Goal: Task Accomplishment & Management: Use online tool/utility

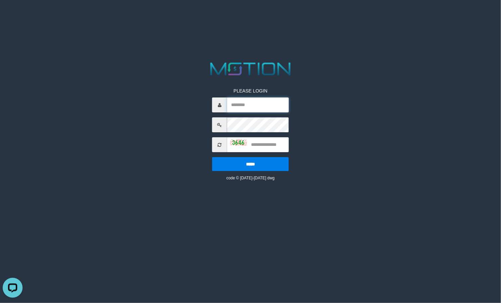
type input "*********"
click at [268, 146] on input "text" at bounding box center [258, 144] width 62 height 15
drag, startPoint x: 230, startPoint y: 142, endPoint x: 235, endPoint y: 143, distance: 4.7
click at [231, 142] on img at bounding box center [238, 142] width 17 height 7
click at [275, 145] on input "text" at bounding box center [258, 144] width 62 height 15
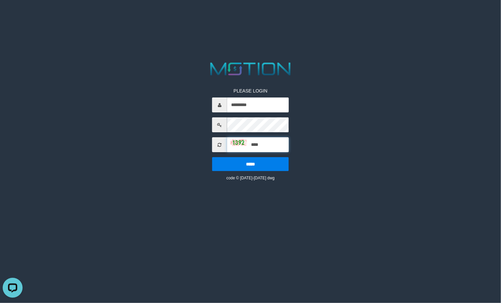
type input "****"
click at [212, 157] on input "*****" at bounding box center [250, 164] width 77 height 14
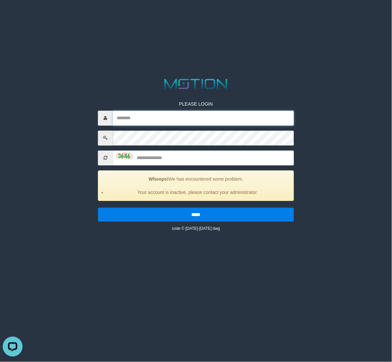
type input "*********"
click at [149, 157] on input "text" at bounding box center [203, 157] width 181 height 15
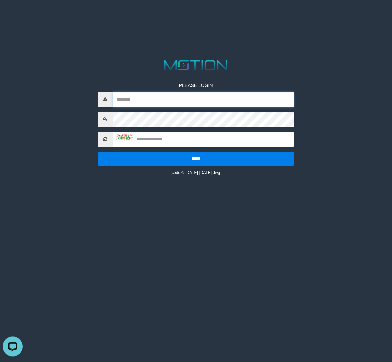
type input "*********"
click at [117, 136] on img at bounding box center [124, 137] width 17 height 7
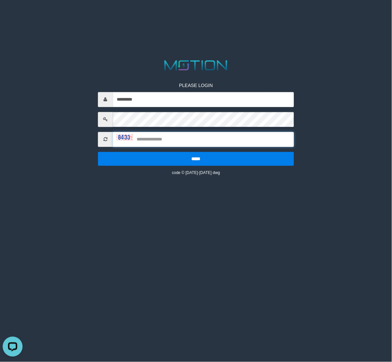
click at [158, 136] on input "text" at bounding box center [203, 139] width 181 height 15
type input "****"
click at [98, 152] on input "*****" at bounding box center [196, 159] width 196 height 14
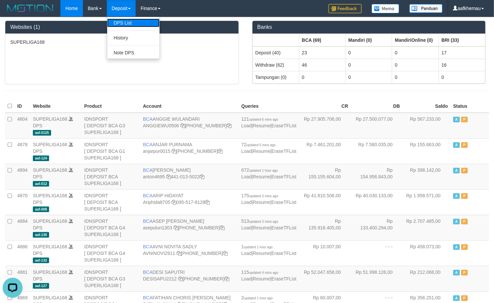
click at [125, 21] on link "DPS List" at bounding box center [133, 23] width 52 height 9
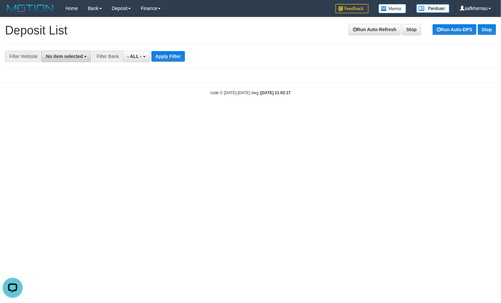
click at [59, 58] on span "No item selected" at bounding box center [64, 56] width 37 height 5
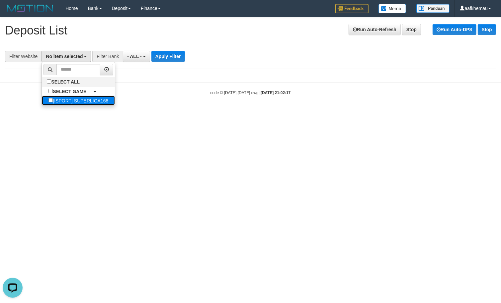
click at [60, 105] on label "[ISPORT] SUPERLIGA168" at bounding box center [78, 100] width 73 height 9
select select "***"
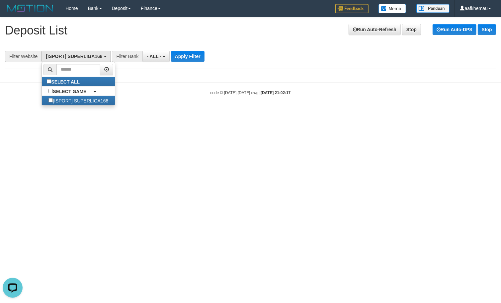
scroll to position [6, 0]
click at [185, 58] on button "Apply Filter" at bounding box center [188, 56] width 34 height 11
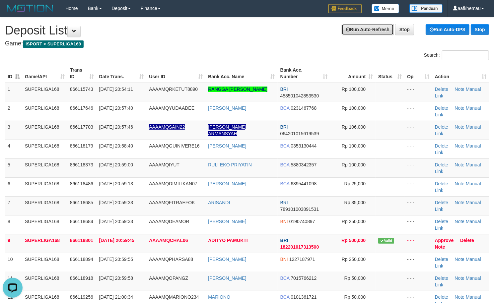
click at [355, 30] on link "Run Auto-Refresh" at bounding box center [368, 29] width 52 height 11
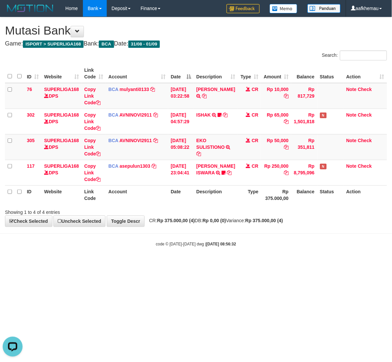
click at [231, 52] on div "Search:" at bounding box center [294, 56] width 186 height 12
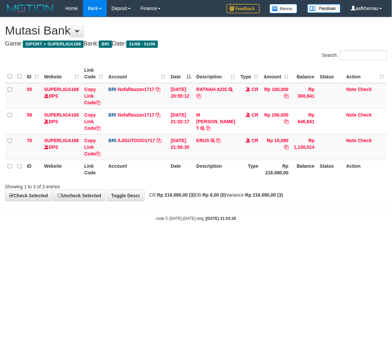
click at [218, 226] on body "Toggle navigation Home Bank Account List Load By Website Group [ISPORT] SUPERLI…" at bounding box center [196, 119] width 392 height 238
click at [292, 238] on html "Toggle navigation Home Bank Account List Load By Website Group [ISPORT] SUPERLI…" at bounding box center [196, 119] width 392 height 238
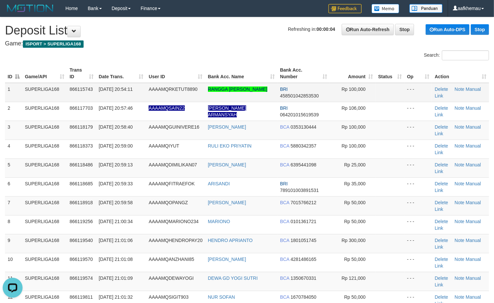
copy link "KRISTIANTO"
copy link "RANGGA [PERSON_NAME]"
drag, startPoint x: 243, startPoint y: 98, endPoint x: 207, endPoint y: 90, distance: 37.6
click at [207, 90] on td "RANGGA [PERSON_NAME]" at bounding box center [242, 92] width 72 height 19
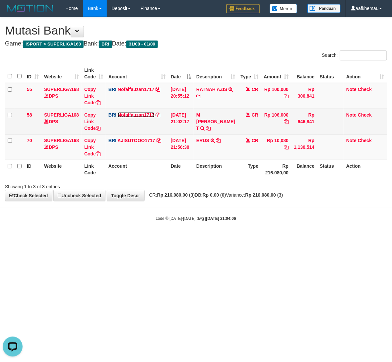
click at [135, 115] on link "Nofalfauzan1717" at bounding box center [136, 114] width 37 height 5
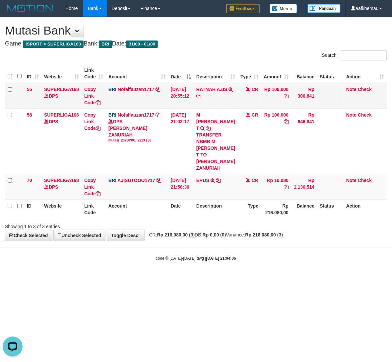
click at [132, 92] on td "BRI Nofalfauzan1717 DPS NOFAL ZANURIAH mutasi_20250901_2213 | 55 mutasi_2025090…" at bounding box center [137, 96] width 62 height 26
click at [132, 91] on link "Nofalfauzan1717" at bounding box center [136, 89] width 37 height 5
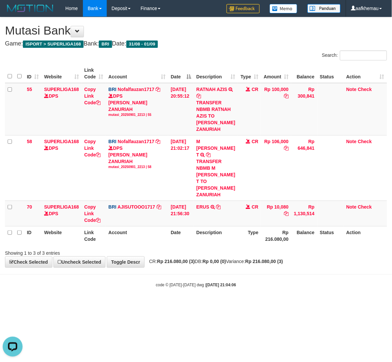
click at [240, 40] on div "**********" at bounding box center [196, 142] width 392 height 250
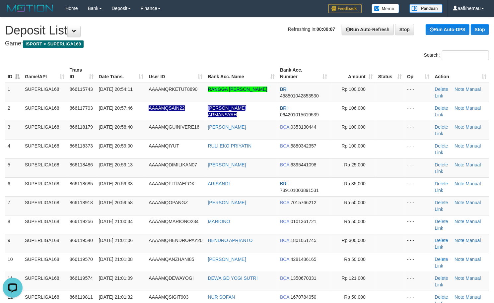
click at [212, 35] on h1 "Refreshing in: 00:00:07 Run Auto-Refresh Stop Run Auto-DPS Stop Deposit List" at bounding box center [247, 30] width 484 height 13
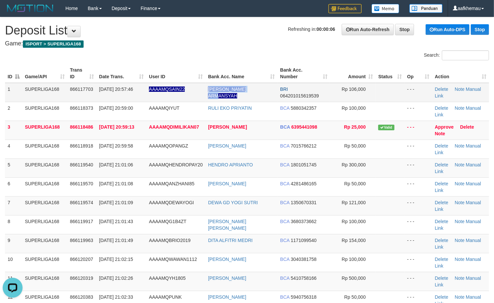
drag, startPoint x: 262, startPoint y: 85, endPoint x: 197, endPoint y: 93, distance: 65.5
click at [197, 93] on tr "1 SUPERLIGA168 866117703 01/09/2025 20:57:46 AAAAMQSAIN22 M.RABIL ARMANSYAH BRI…" at bounding box center [247, 92] width 484 height 19
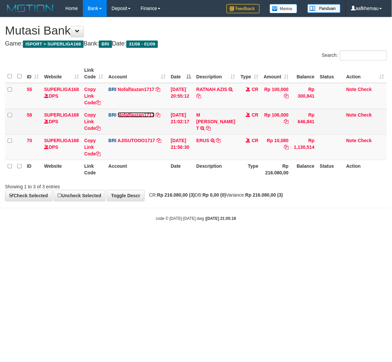
click at [141, 113] on link "Nofalfauzan1717" at bounding box center [136, 114] width 37 height 5
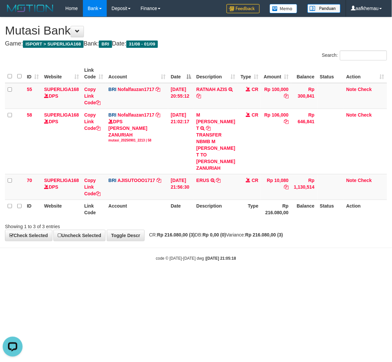
click at [260, 277] on html "Toggle navigation Home Bank Account List Load By Website Group [ISPORT] SUPERLI…" at bounding box center [196, 139] width 392 height 278
click at [218, 232] on strong "Rp 0,00 (0)" at bounding box center [215, 234] width 24 height 5
click at [241, 278] on html "Toggle navigation Home Bank Account List Load By Website Group [ISPORT] SUPERLI…" at bounding box center [196, 139] width 392 height 278
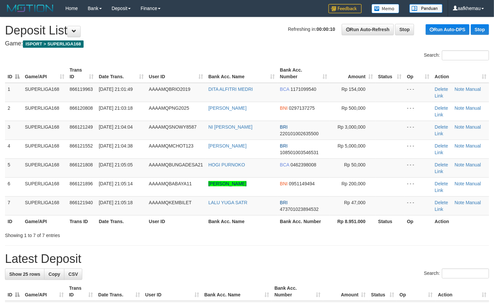
click at [275, 34] on h1 "Refreshing in: 00:00:10 Run Auto-Refresh Stop Run Auto-DPS Stop Deposit List" at bounding box center [247, 30] width 484 height 13
click at [209, 44] on h4 "Game: ISPORT > SUPERLIGA168" at bounding box center [247, 44] width 484 height 7
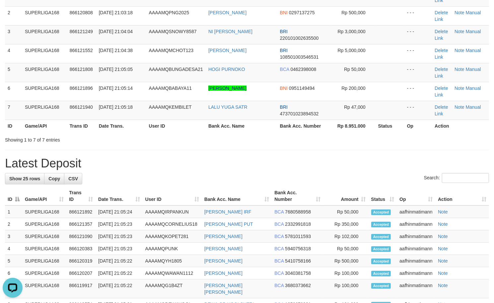
scroll to position [44, 0]
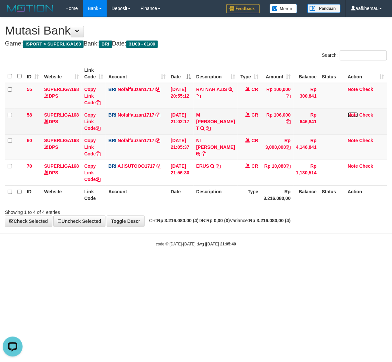
click at [355, 113] on link "Note" at bounding box center [353, 114] width 10 height 5
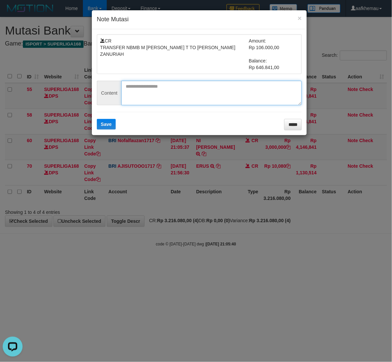
drag, startPoint x: 197, startPoint y: 81, endPoint x: 194, endPoint y: 86, distance: 5.7
click at [197, 80] on form "CR TRANSFER NBMB M [PERSON_NAME] T TO [PERSON_NAME] ZANURIAH Amount: Rp 106.000…" at bounding box center [199, 82] width 205 height 96
paste textarea "******"
type textarea "******"
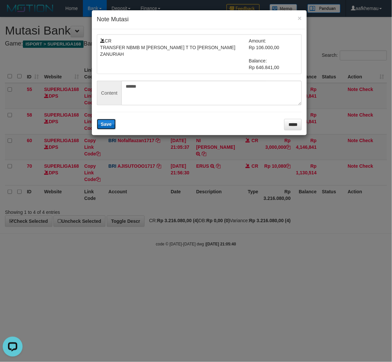
click at [101, 120] on button "Save" at bounding box center [106, 124] width 19 height 11
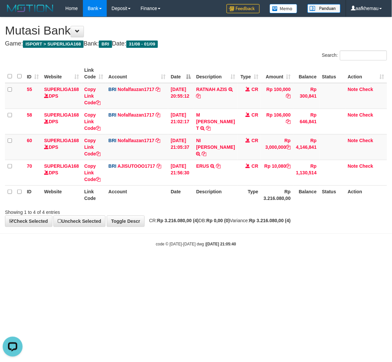
drag, startPoint x: 130, startPoint y: 268, endPoint x: 134, endPoint y: 266, distance: 4.2
click at [134, 264] on html "Toggle navigation Home Bank Account List Load By Website Group [ISPORT] SUPERLI…" at bounding box center [196, 132] width 392 height 264
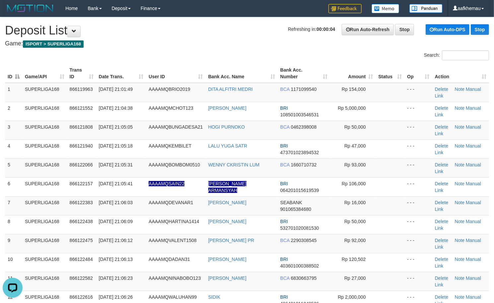
click at [180, 30] on h1 "Refreshing in: 00:00:04 Run Auto-Refresh Stop Run Auto-DPS Stop Deposit List" at bounding box center [247, 30] width 484 height 13
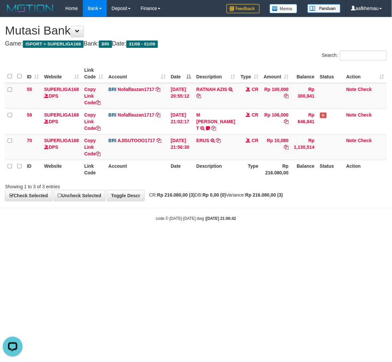
drag, startPoint x: 333, startPoint y: 251, endPoint x: 320, endPoint y: 253, distance: 12.8
click at [321, 238] on html "Toggle navigation Home Bank Account List Load By Website Group [ISPORT] SUPERLI…" at bounding box center [196, 119] width 392 height 238
drag, startPoint x: 224, startPoint y: 25, endPoint x: 211, endPoint y: 27, distance: 13.3
click at [223, 25] on h1 "Mutasi Bank" at bounding box center [196, 30] width 383 height 13
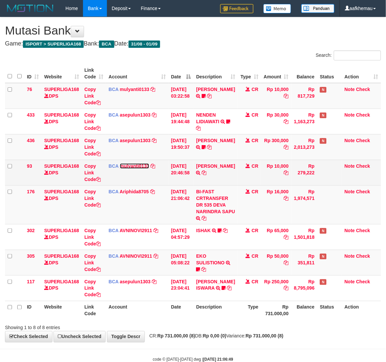
click at [134, 167] on link "mulyanti0133" at bounding box center [135, 165] width 30 height 5
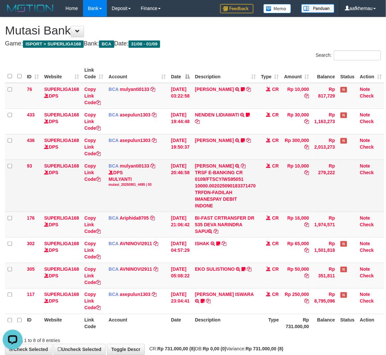
click at [224, 193] on div "TRSF E-BANKING CR 0109/FTSCY/WS95051 10000.002025090183371470 TRFDN-FADILAH IMA…" at bounding box center [225, 189] width 61 height 40
copy div "FADILAH"
click at [241, 164] on icon at bounding box center [243, 166] width 5 height 5
copy div "FADILAH"
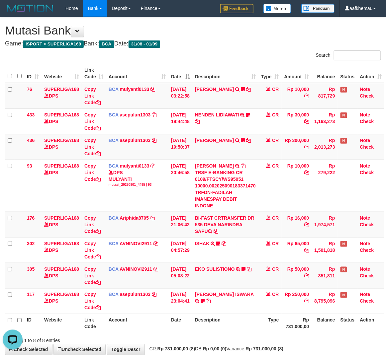
drag, startPoint x: 243, startPoint y: 43, endPoint x: 302, endPoint y: 107, distance: 86.7
click at [243, 43] on h4 "Game: ISPORT > SUPERLIGA168 Bank: BCA Date: 31/08 - 01/09" at bounding box center [193, 44] width 376 height 7
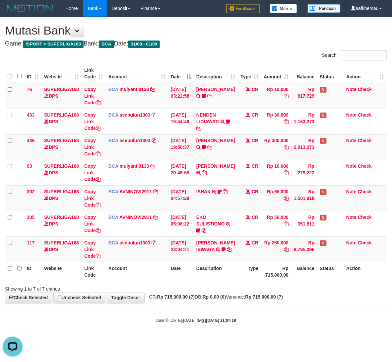
drag, startPoint x: 221, startPoint y: 36, endPoint x: 225, endPoint y: 34, distance: 4.3
click at [221, 33] on h1 "Mutasi Bank" at bounding box center [196, 30] width 383 height 13
click at [124, 88] on link "mulyanti0133" at bounding box center [135, 89] width 30 height 5
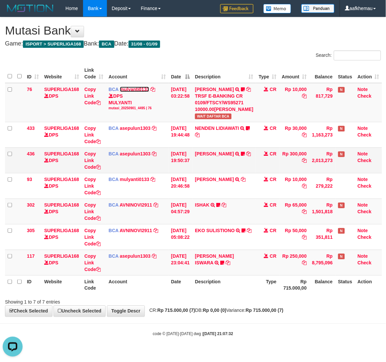
scroll to position [6, 0]
click at [256, 34] on div "**********" at bounding box center [193, 166] width 386 height 299
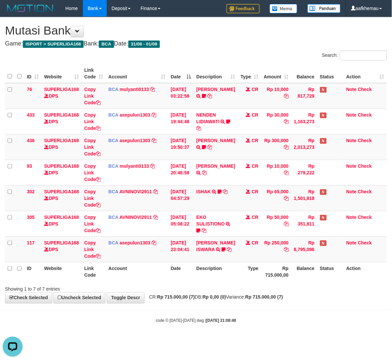
click at [237, 32] on h1 "Mutasi Bank" at bounding box center [196, 30] width 383 height 13
click at [281, 42] on h4 "Game: ISPORT > SUPERLIGA168 Bank: BCA Date: 31/08 - 01/09" at bounding box center [196, 44] width 383 height 7
click at [286, 37] on h1 "Mutasi Bank" at bounding box center [196, 30] width 383 height 13
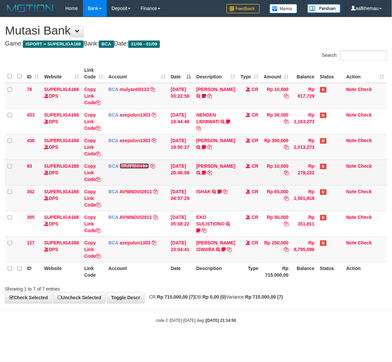
click at [139, 166] on link "mulyanti0133" at bounding box center [135, 165] width 30 height 5
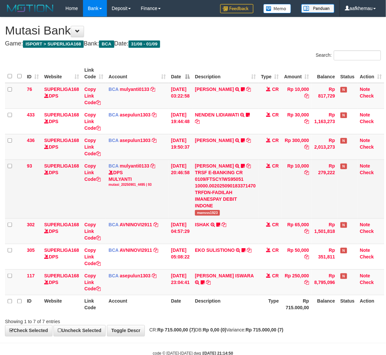
click at [213, 213] on span "mansss1923" at bounding box center [207, 213] width 25 height 6
copy span "mansss1923"
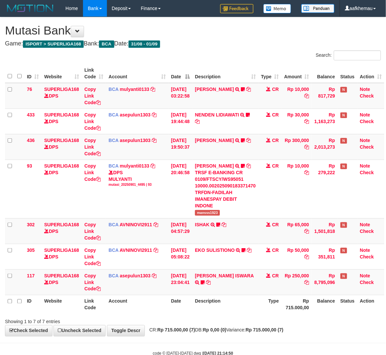
click at [280, 45] on h4 "Game: ISPORT > SUPERLIGA168 Bank: BCA Date: 31/08 - 01/09" at bounding box center [193, 44] width 376 height 7
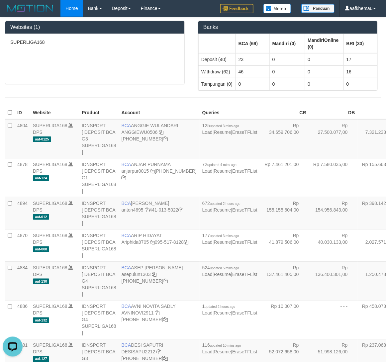
scroll to position [571, 0]
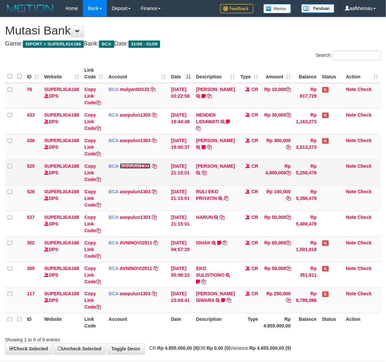
click at [131, 165] on link "asepulun1303" at bounding box center [135, 165] width 31 height 5
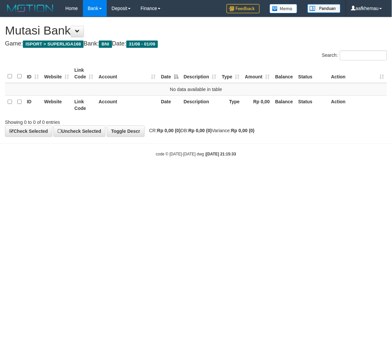
click at [302, 174] on html "Toggle navigation Home Bank Account List Load By Website Group [ISPORT] SUPERLI…" at bounding box center [196, 87] width 392 height 174
click at [214, 174] on html "Toggle navigation Home Bank Account List Load By Website Group [ISPORT] SUPERLI…" at bounding box center [196, 87] width 392 height 174
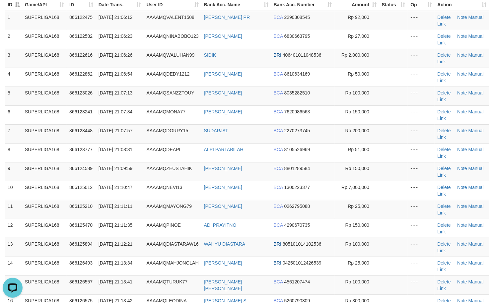
scroll to position [19, 0]
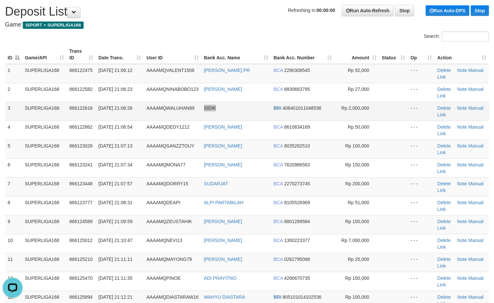
drag, startPoint x: 234, startPoint y: 110, endPoint x: 205, endPoint y: 112, distance: 29.3
click at [205, 112] on td "SIDIK" at bounding box center [237, 111] width 70 height 19
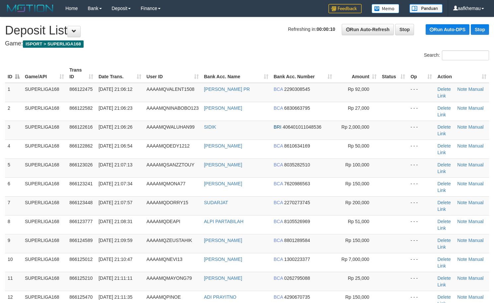
click at [254, 31] on h1 "Refreshing in: 00:00:10 Run Auto-Refresh Stop Run Auto-DPS Stop Deposit List" at bounding box center [247, 30] width 484 height 13
copy link "SIDIK"
drag, startPoint x: 225, startPoint y: 130, endPoint x: 206, endPoint y: 132, distance: 19.0
click at [206, 132] on td "SIDIK" at bounding box center [237, 130] width 70 height 19
drag, startPoint x: 209, startPoint y: 35, endPoint x: 0, endPoint y: 63, distance: 210.4
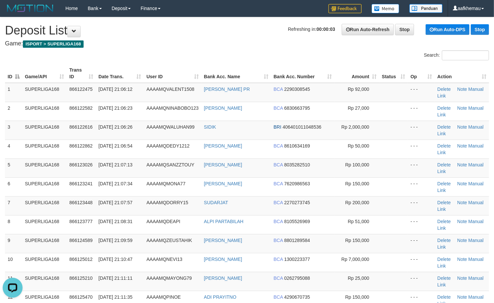
click at [207, 35] on h1 "Refreshing in: 00:00:03 Run Auto-Refresh Stop Run Auto-DPS Stop Deposit List" at bounding box center [247, 30] width 484 height 13
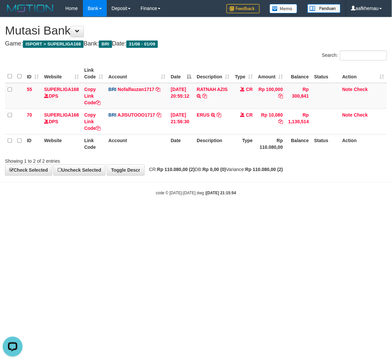
drag, startPoint x: 228, startPoint y: 25, endPoint x: 207, endPoint y: 26, distance: 21.3
click at [226, 26] on h1 "Mutasi Bank" at bounding box center [196, 30] width 383 height 13
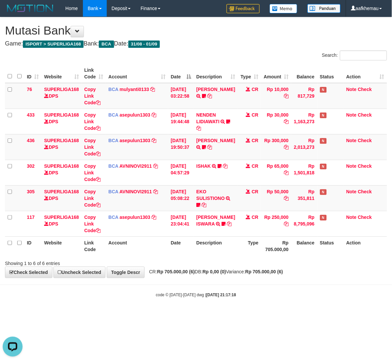
click at [209, 38] on div "**********" at bounding box center [196, 147] width 392 height 260
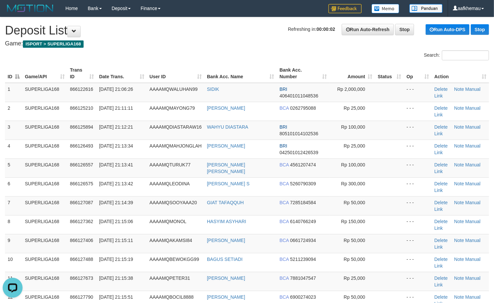
click at [178, 35] on h1 "Refreshing in: 00:00:02 Run Auto-Refresh Stop Run Auto-DPS Stop Deposit List" at bounding box center [247, 30] width 484 height 13
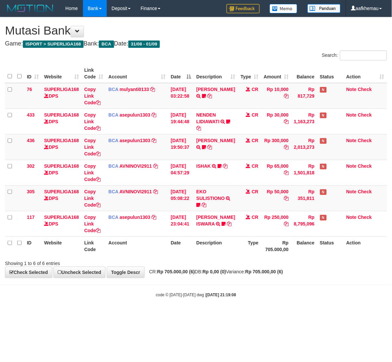
click at [304, 292] on body "Toggle navigation Home Bank Account List Load By Website Group [ISPORT] SUPERLI…" at bounding box center [196, 157] width 392 height 315
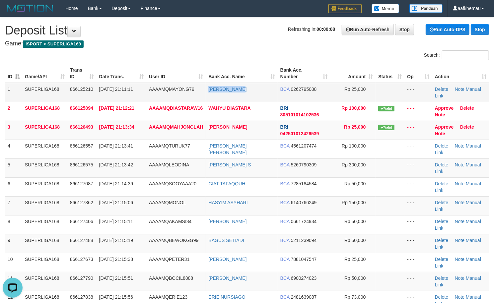
copy tr "INDRA GIONTE"
drag, startPoint x: 257, startPoint y: 89, endPoint x: 205, endPoint y: 96, distance: 52.8
click at [205, 96] on tr "1 SUPERLIGA168 866125210 01/09/2025 21:11:11 AAAAMQMAYONG79 INDRA GIONTE BCA 02…" at bounding box center [247, 92] width 484 height 19
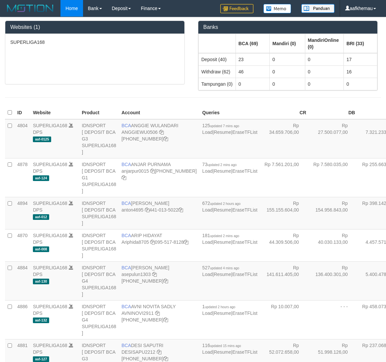
scroll to position [569, 0]
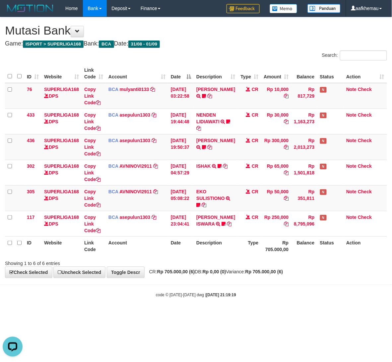
click at [237, 32] on h1 "Mutasi Bank" at bounding box center [196, 30] width 383 height 13
click at [248, 256] on div "Search: ID Website Link Code Account Date Description Type Amount Balance Statu…" at bounding box center [196, 158] width 383 height 216
click at [223, 44] on h4 "Game: ISPORT > SUPERLIGA168 Bank: BCA Date: 31/08 - 01/09" at bounding box center [196, 44] width 383 height 7
click at [246, 258] on div at bounding box center [278, 257] width 229 height 0
drag, startPoint x: 173, startPoint y: 294, endPoint x: 166, endPoint y: 283, distance: 12.2
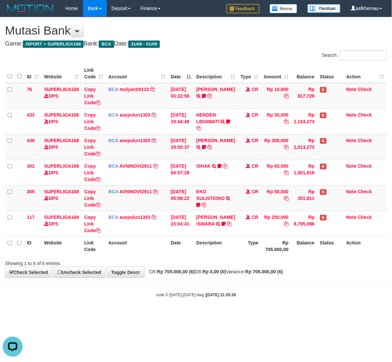
click at [173, 293] on div "code © [DATE]-[DATE] dwg | [DATE] 21:20:28" at bounding box center [196, 295] width 392 height 7
drag, startPoint x: 0, startPoint y: 0, endPoint x: 196, endPoint y: 299, distance: 357.1
click at [195, 301] on body "Toggle navigation Home Bank Account List Load By Website Group [ISPORT] SUPERLI…" at bounding box center [196, 157] width 392 height 315
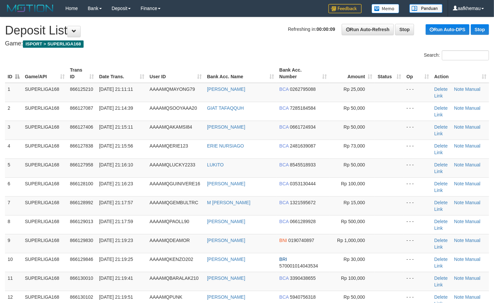
click at [218, 24] on h1 "Refreshing in: 00:00:09 Run Auto-Refresh Stop Run Auto-DPS Stop Deposit List" at bounding box center [247, 30] width 484 height 13
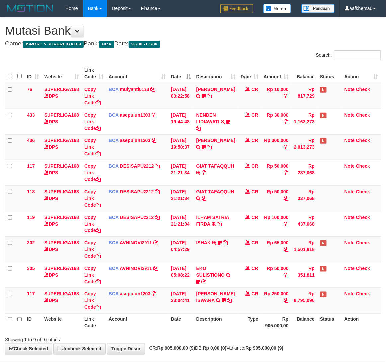
click at [222, 47] on div "**********" at bounding box center [193, 185] width 386 height 337
click at [280, 43] on h4 "Game: ISPORT > SUPERLIGA168 Bank: BCA Date: 31/08 - 01/09" at bounding box center [193, 44] width 376 height 7
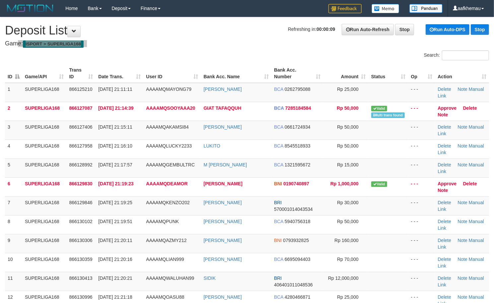
click at [202, 45] on h4 "Game: ISPORT > SUPERLIGA168" at bounding box center [247, 44] width 484 height 7
click at [197, 53] on div "Search:" at bounding box center [247, 56] width 494 height 12
